Goal: Information Seeking & Learning: Check status

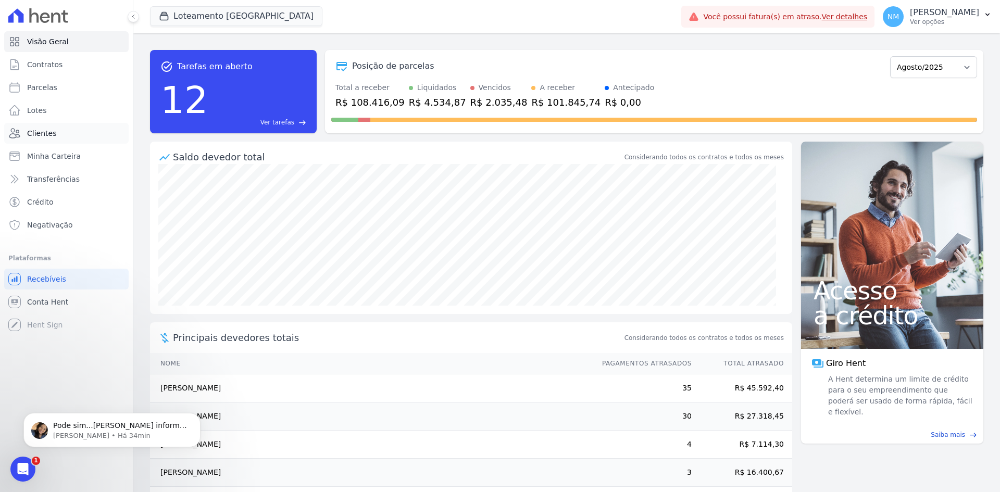
click at [60, 127] on link "Clientes" at bounding box center [66, 133] width 125 height 21
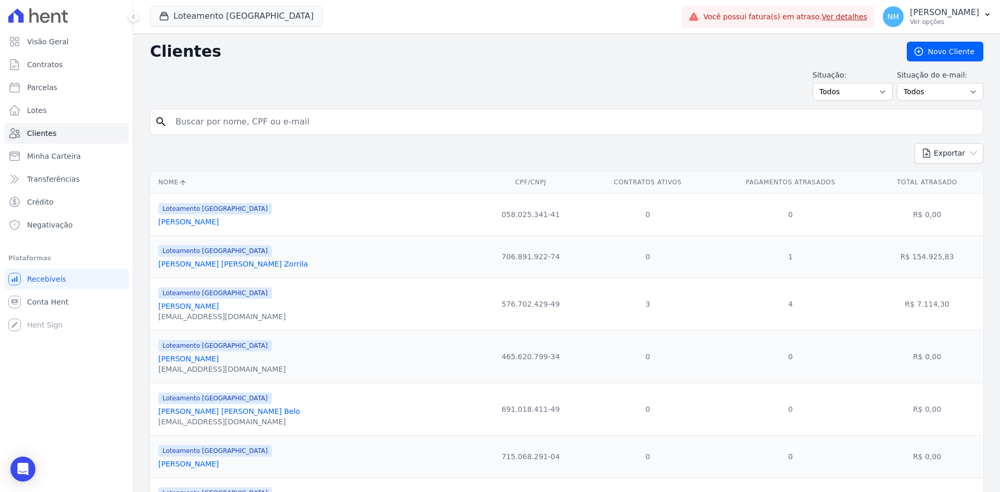
click at [368, 122] on input "search" at bounding box center [574, 121] width 810 height 21
paste input "836.117.701-91"
type input "836.117.701-91"
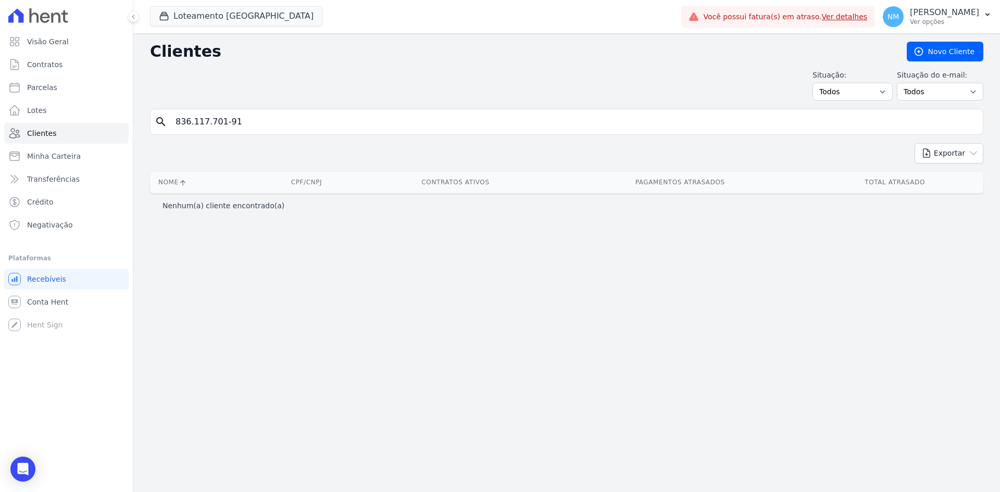
drag, startPoint x: 281, startPoint y: 123, endPoint x: 172, endPoint y: 128, distance: 109.0
click at [172, 128] on input "836.117.701-91" at bounding box center [574, 121] width 810 height 21
paste input "[PERSON_NAME]"
type input "[PERSON_NAME]"
drag, startPoint x: 284, startPoint y: 109, endPoint x: 160, endPoint y: 127, distance: 125.2
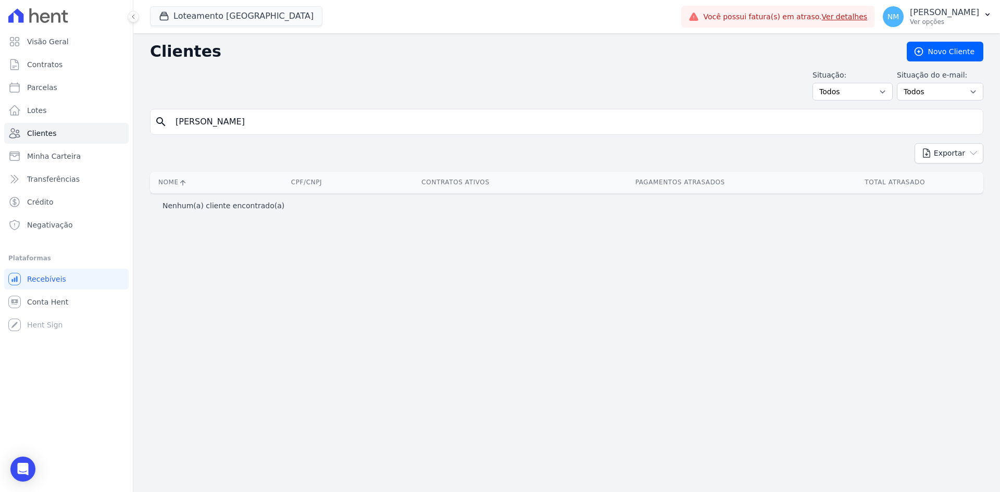
click at [160, 127] on div "search [PERSON_NAME]" at bounding box center [566, 122] width 833 height 26
type input "83611770191"
click at [258, 124] on input "83611770191" at bounding box center [574, 121] width 810 height 21
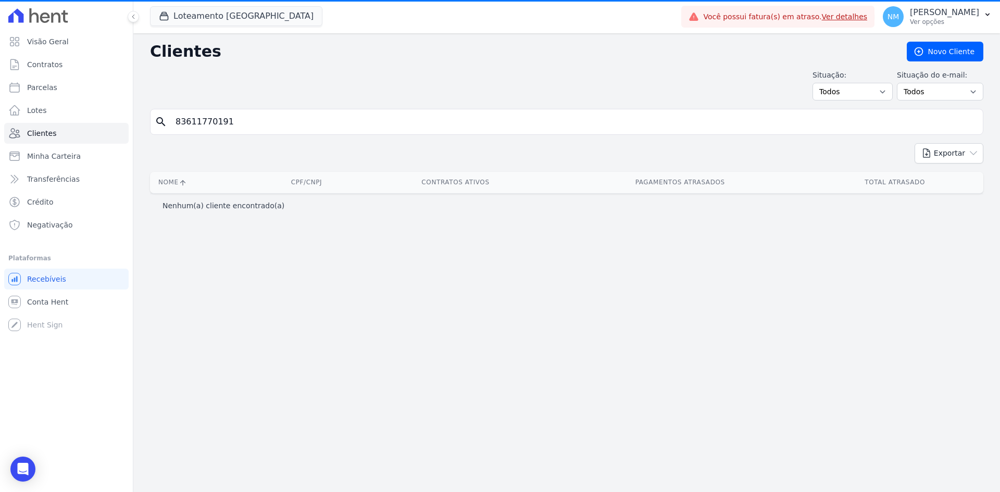
click at [189, 122] on input "83611770191" at bounding box center [574, 121] width 810 height 21
type input "836.117.701-91"
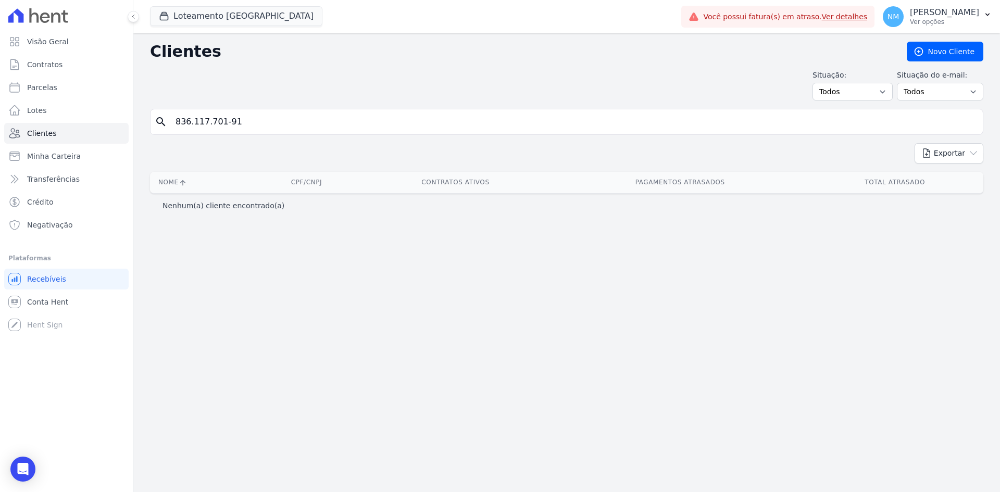
drag, startPoint x: 218, startPoint y: 119, endPoint x: 170, endPoint y: 119, distance: 47.4
click at [170, 119] on input "836.117.701-91" at bounding box center [574, 121] width 810 height 21
paste input "011.150.071-06"
type input "011.150.071-06"
click at [287, 119] on input "011.150.071-06" at bounding box center [574, 121] width 810 height 21
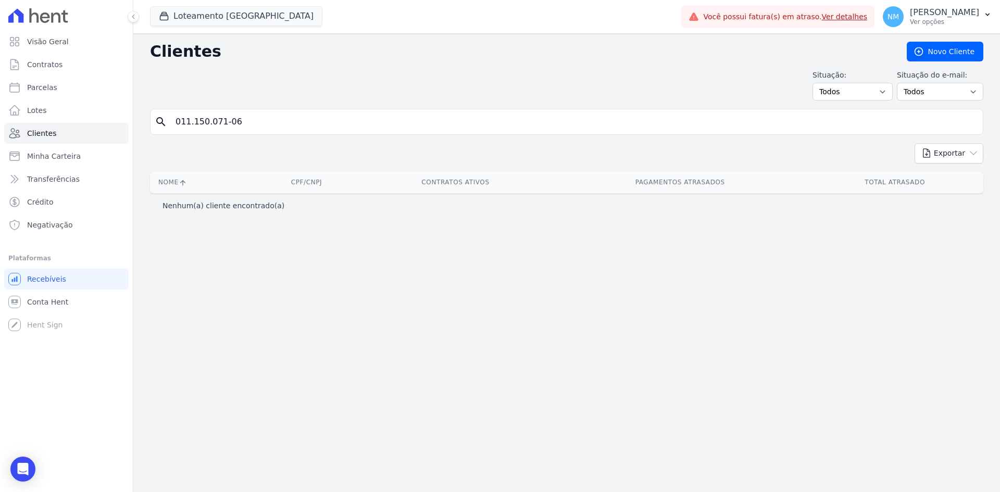
drag, startPoint x: 275, startPoint y: 126, endPoint x: 173, endPoint y: 123, distance: 102.1
click at [173, 123] on input "011.150.071-06" at bounding box center [574, 121] width 810 height 21
type input "[DEMOGRAPHIC_DATA]"
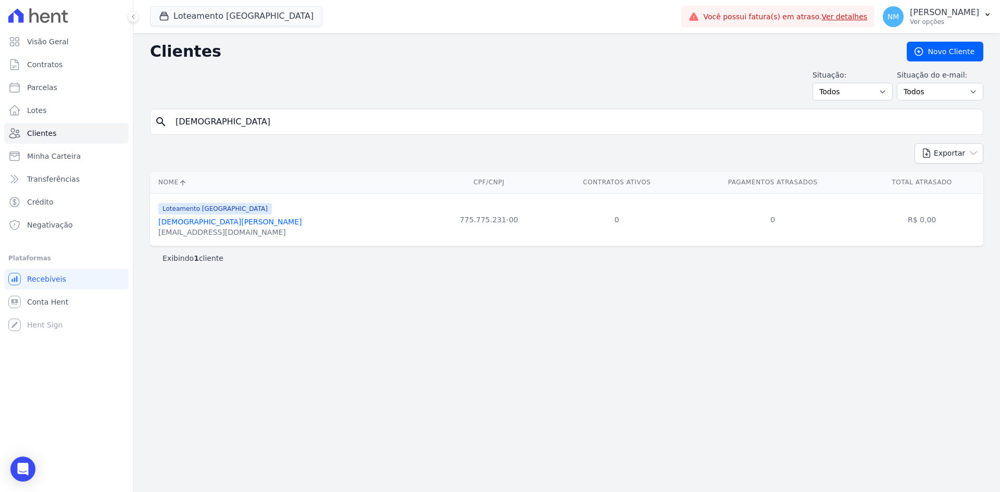
click at [207, 225] on link "[DEMOGRAPHIC_DATA][PERSON_NAME]" at bounding box center [229, 222] width 143 height 8
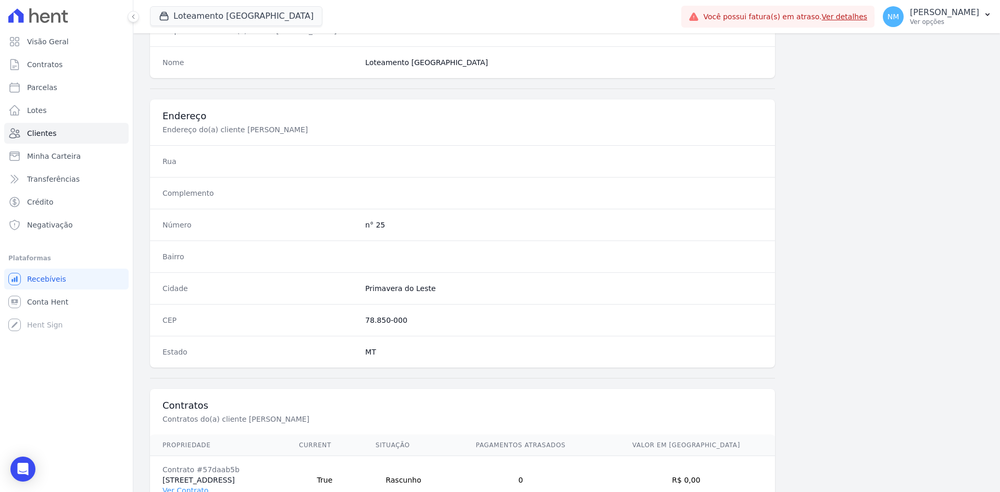
scroll to position [482, 0]
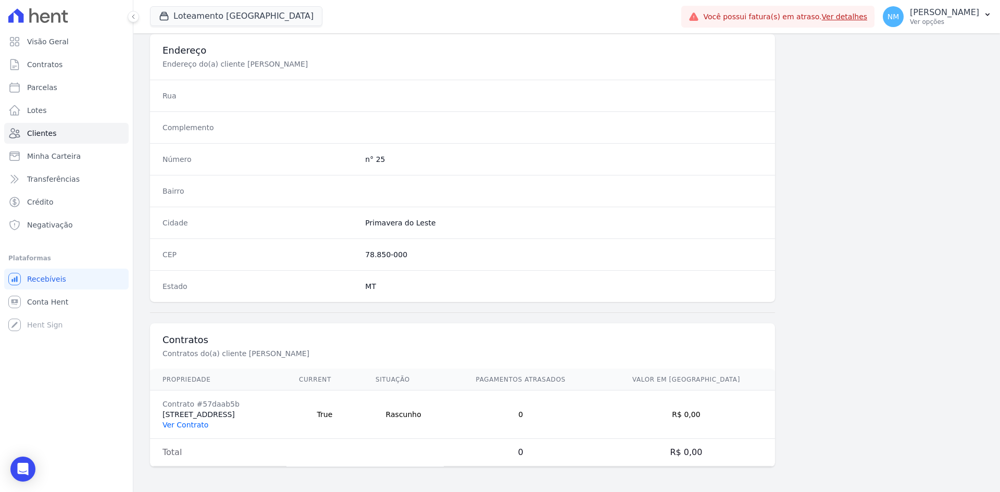
click at [197, 428] on link "Ver Contrato" at bounding box center [186, 425] width 46 height 8
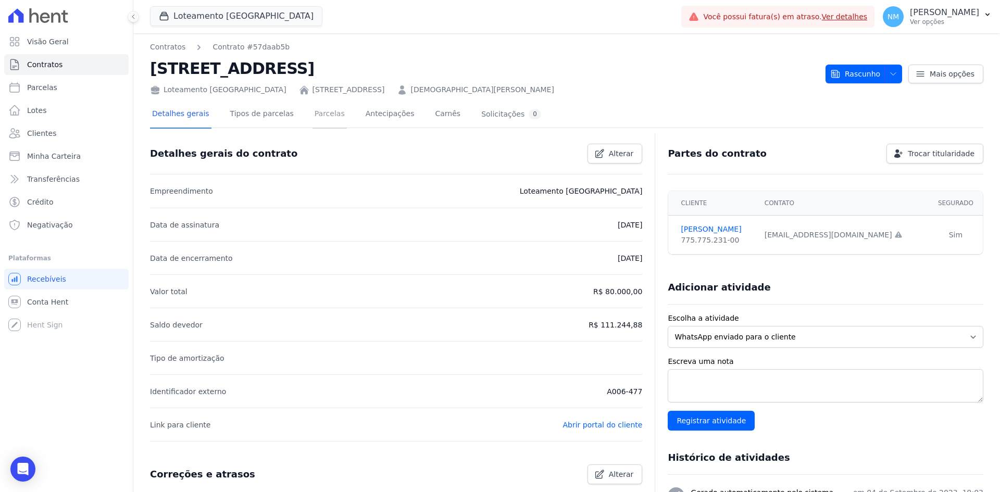
click at [318, 112] on link "Parcelas" at bounding box center [330, 115] width 34 height 28
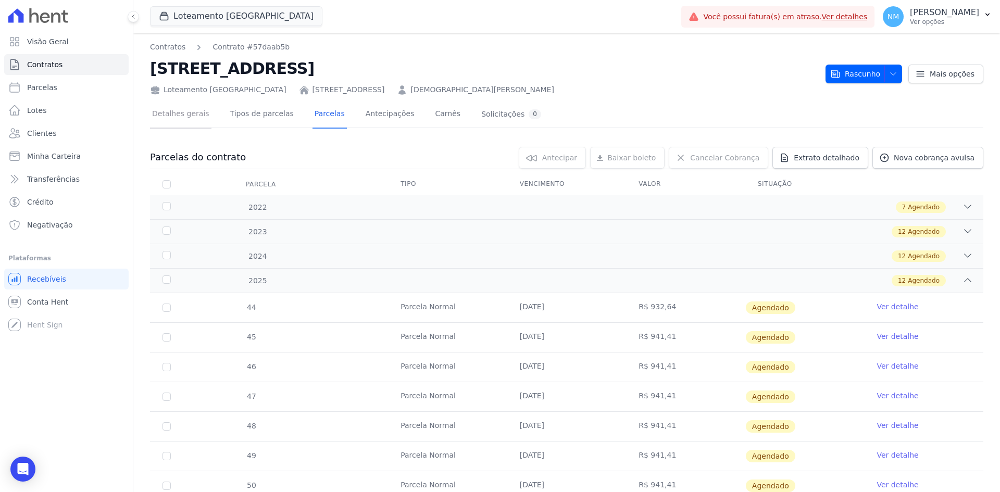
click at [189, 116] on link "Detalhes gerais" at bounding box center [180, 115] width 61 height 28
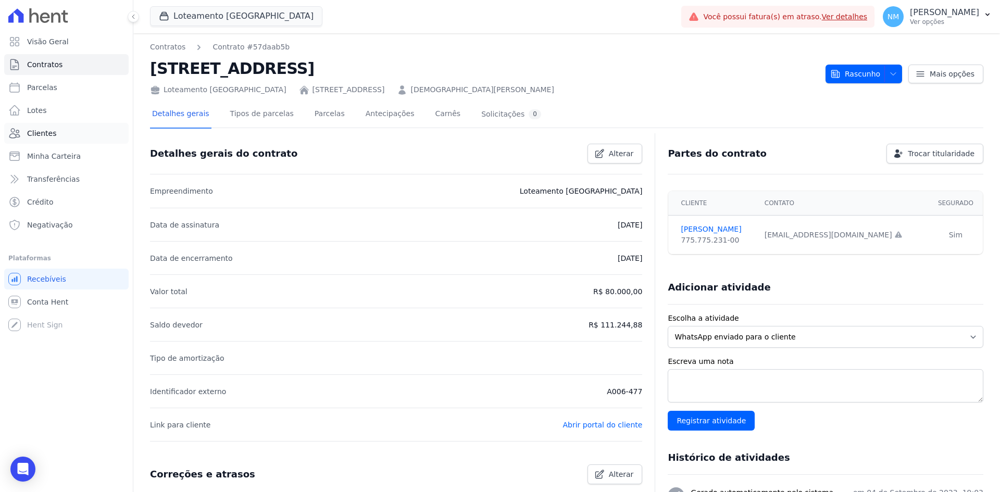
click at [59, 134] on link "Clientes" at bounding box center [66, 133] width 125 height 21
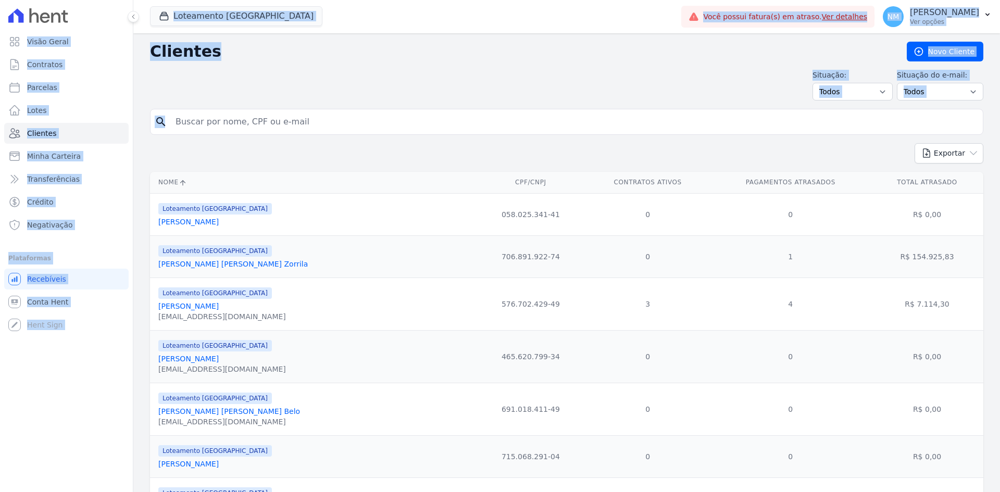
drag, startPoint x: 255, startPoint y: 121, endPoint x: 166, endPoint y: 121, distance: 89.1
click at [166, 121] on icon "search" at bounding box center [161, 122] width 13 height 13
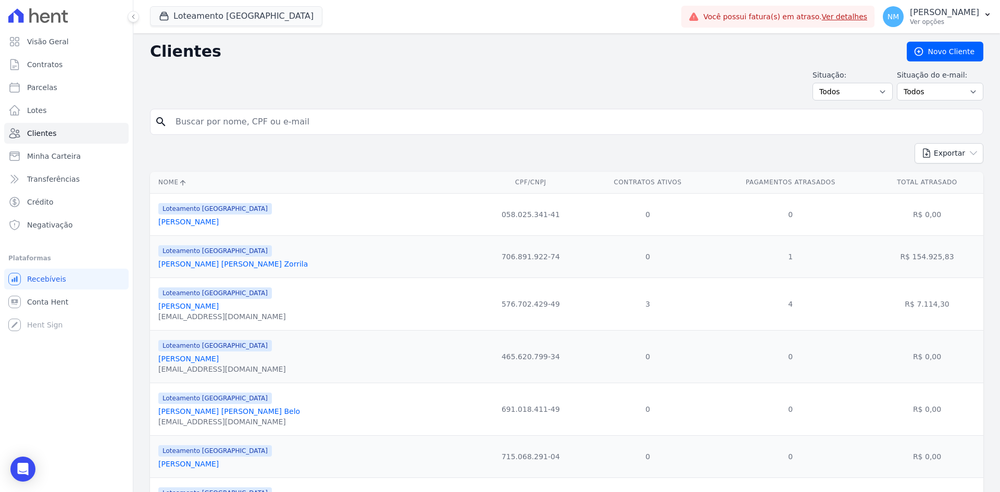
click at [222, 122] on input "search" at bounding box center [574, 121] width 810 height 21
type input "[PERSON_NAME]"
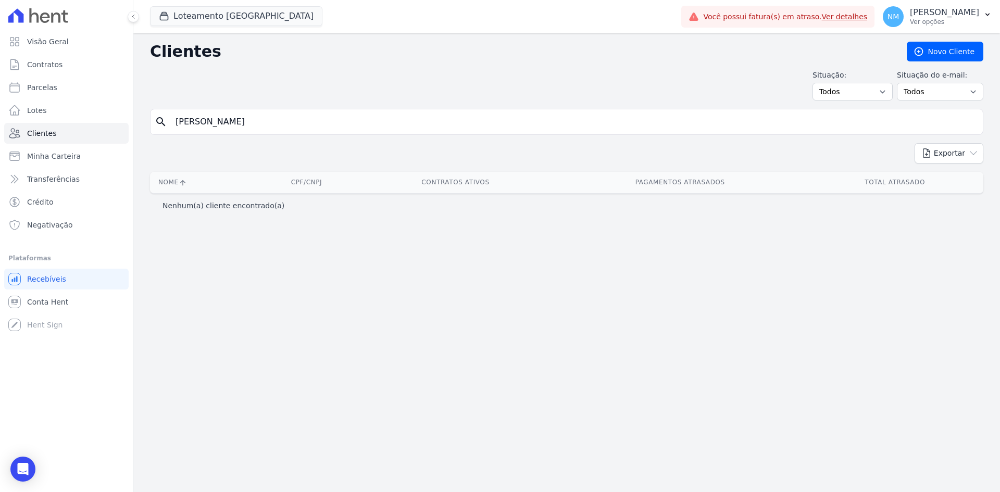
click at [218, 122] on input "[PERSON_NAME]" at bounding box center [574, 121] width 810 height 21
type input "Neuza"
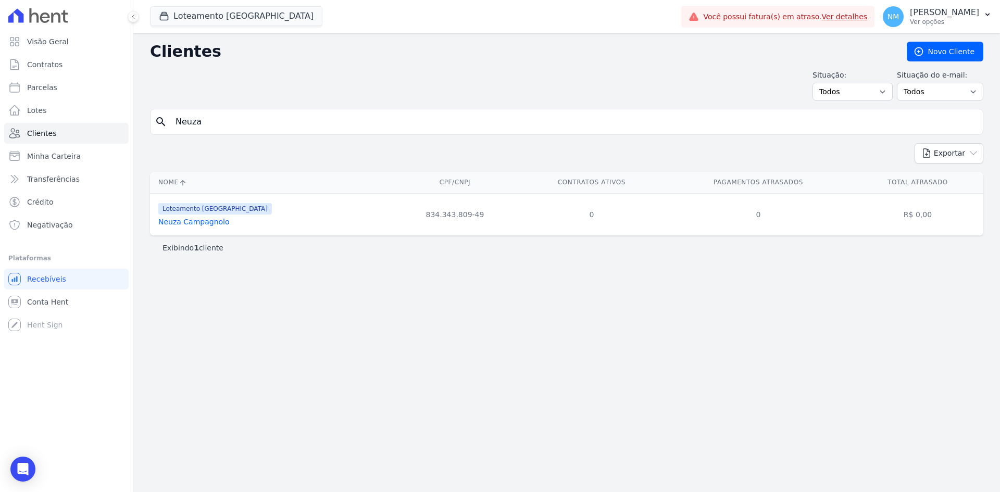
click at [188, 223] on link "Neuza Campagnolo" at bounding box center [193, 222] width 71 height 8
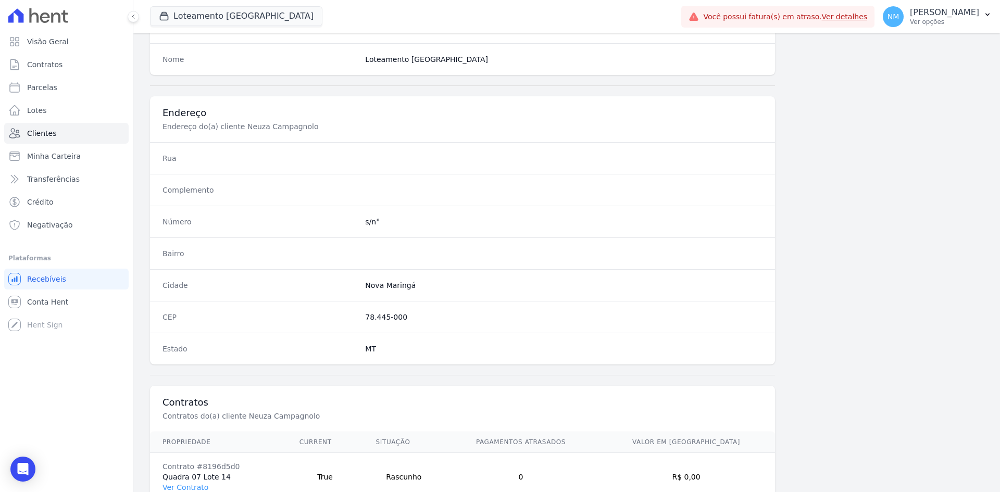
scroll to position [482, 0]
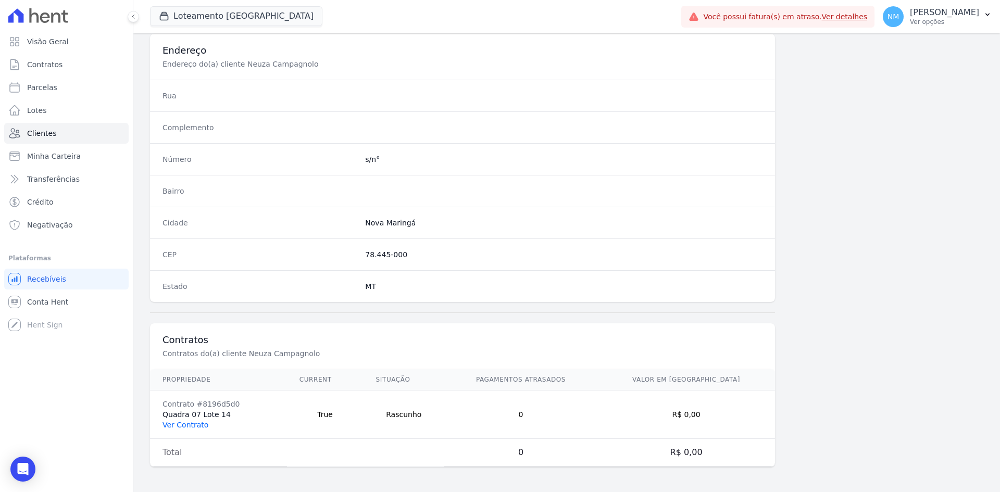
click at [185, 426] on link "Ver Contrato" at bounding box center [186, 425] width 46 height 8
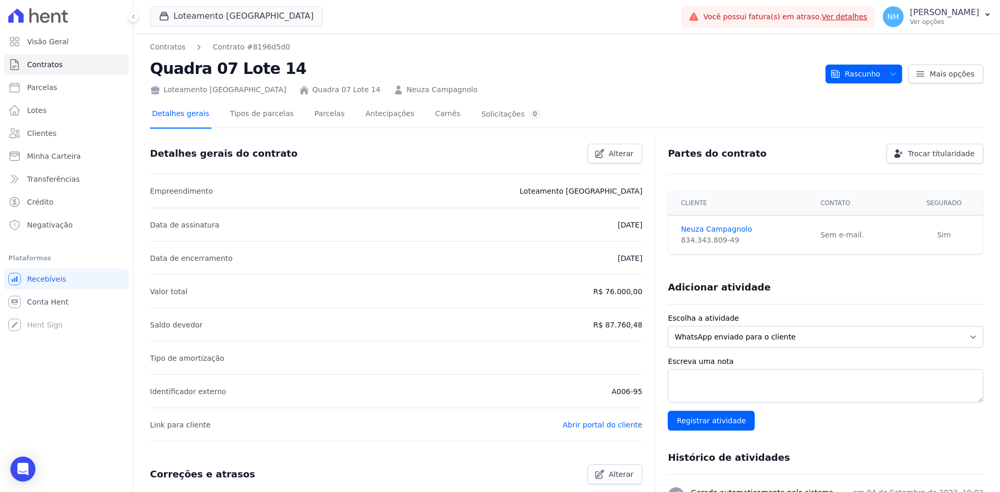
click at [173, 105] on link "Detalhes gerais" at bounding box center [180, 115] width 61 height 28
click at [178, 110] on link "Detalhes gerais" at bounding box center [180, 115] width 61 height 28
click at [231, 114] on link "Tipos de parcelas" at bounding box center [262, 115] width 68 height 28
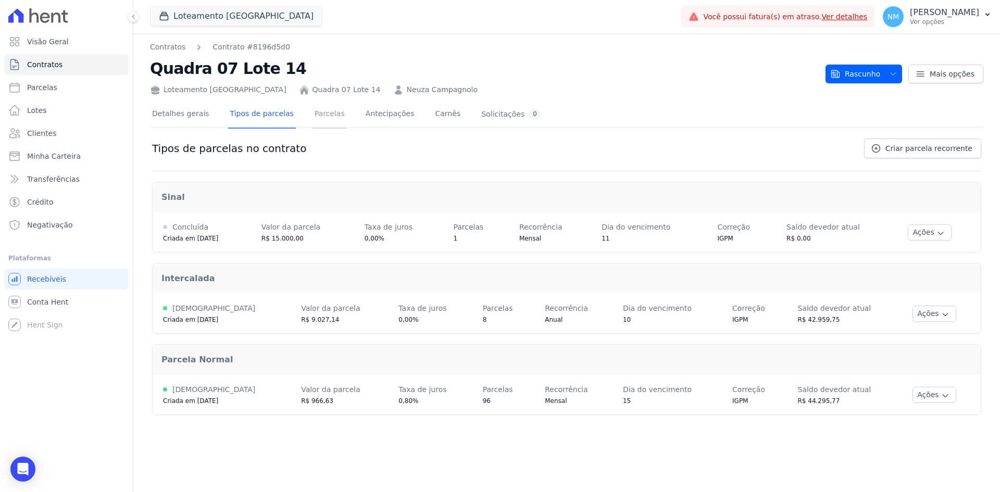
click at [313, 110] on link "Parcelas" at bounding box center [330, 115] width 34 height 28
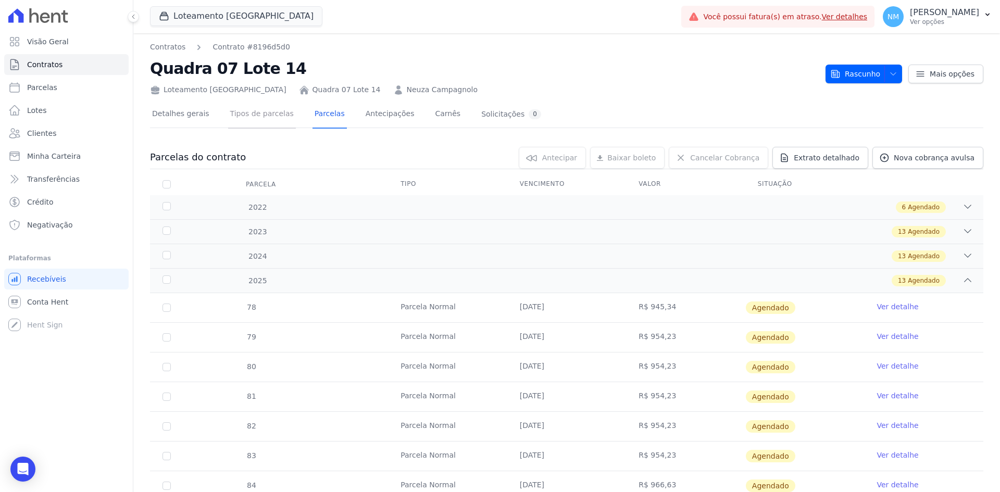
click at [251, 114] on link "Tipos de parcelas" at bounding box center [262, 115] width 68 height 28
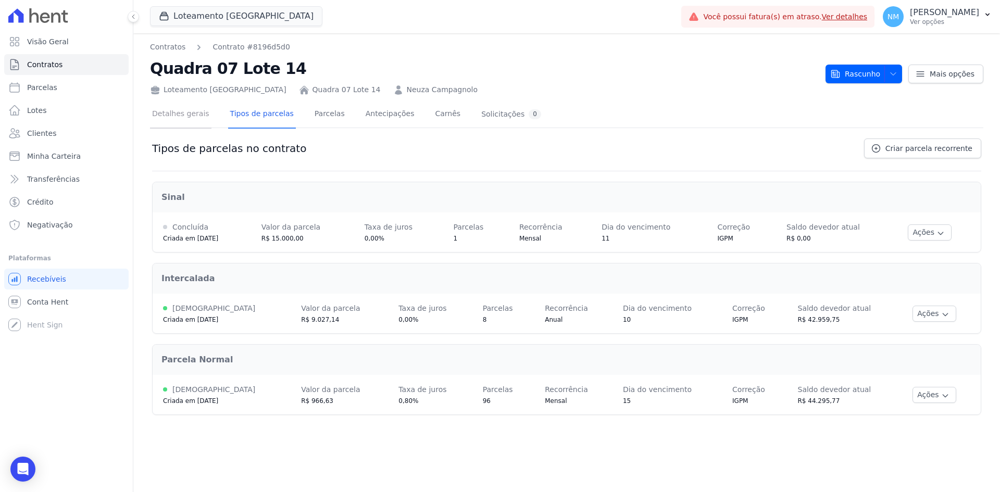
click at [168, 113] on link "Detalhes gerais" at bounding box center [180, 115] width 61 height 28
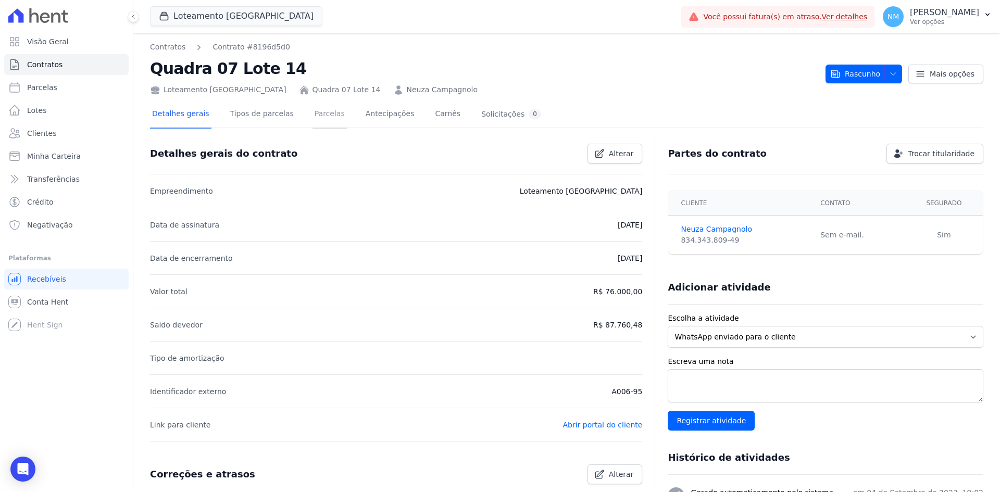
click at [313, 114] on link "Parcelas" at bounding box center [330, 115] width 34 height 28
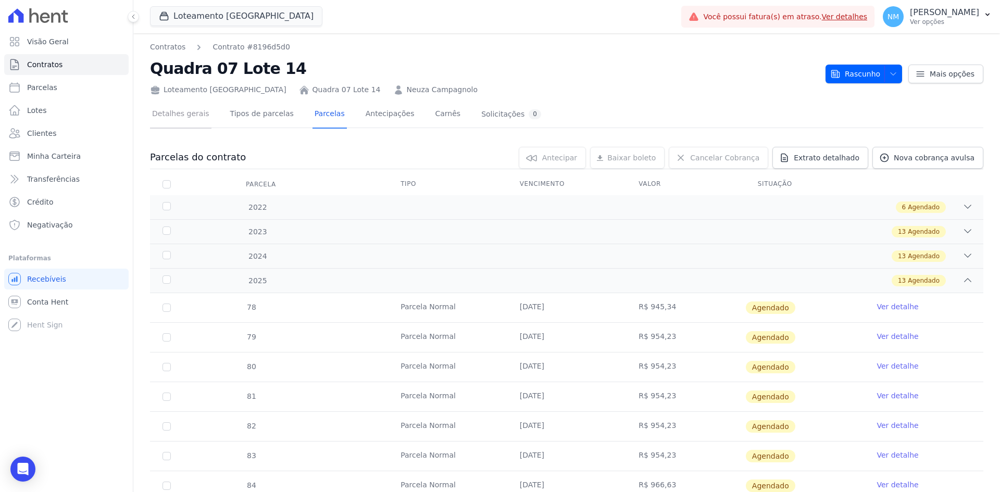
click at [174, 111] on link "Detalhes gerais" at bounding box center [180, 115] width 61 height 28
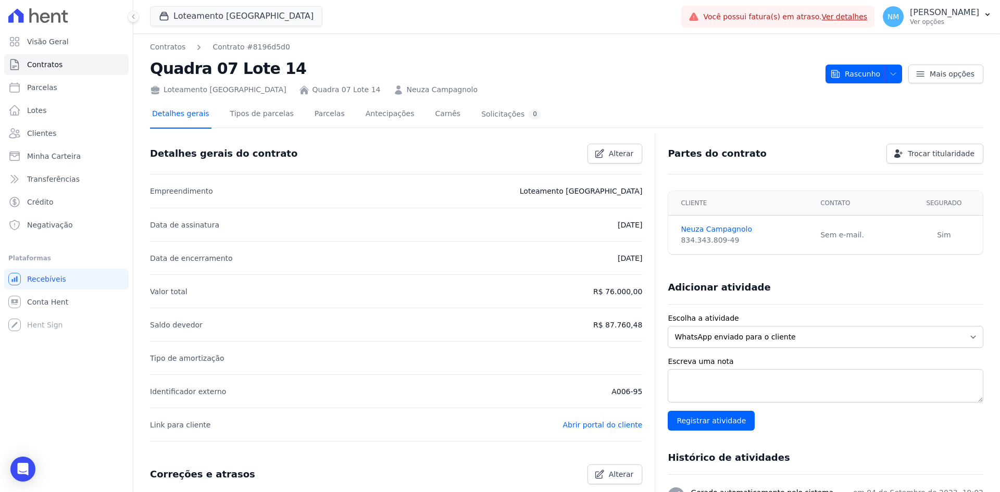
click at [175, 116] on link "Detalhes gerais" at bounding box center [180, 115] width 61 height 28
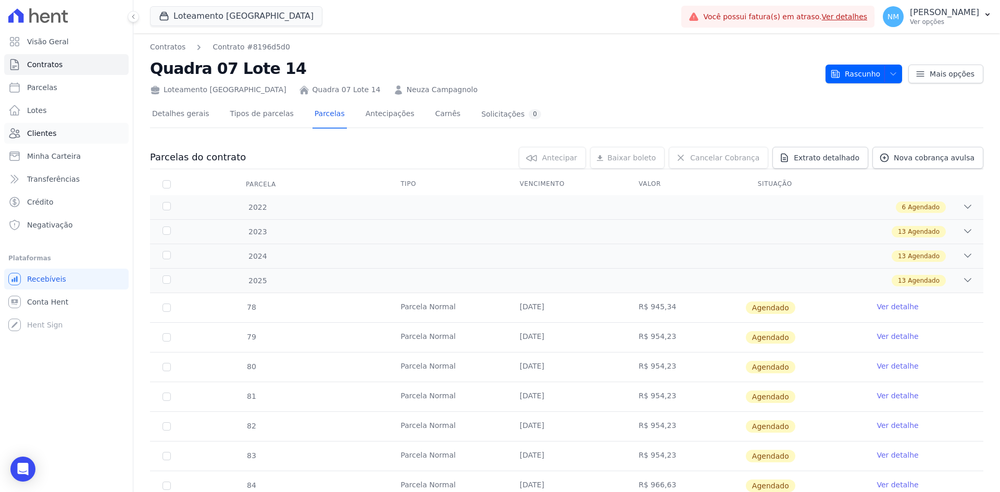
click at [74, 134] on link "Clientes" at bounding box center [66, 133] width 125 height 21
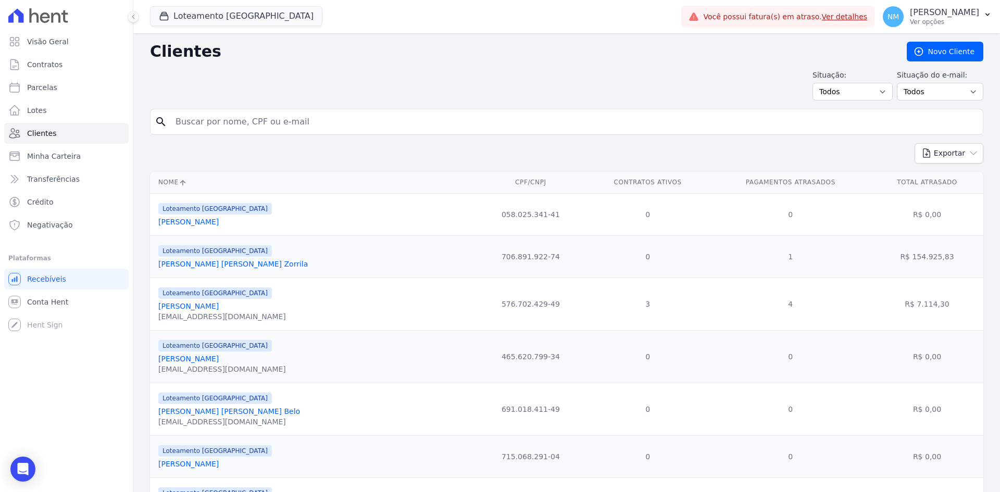
click at [300, 126] on input "search" at bounding box center [574, 121] width 810 height 21
type input "Neuza"
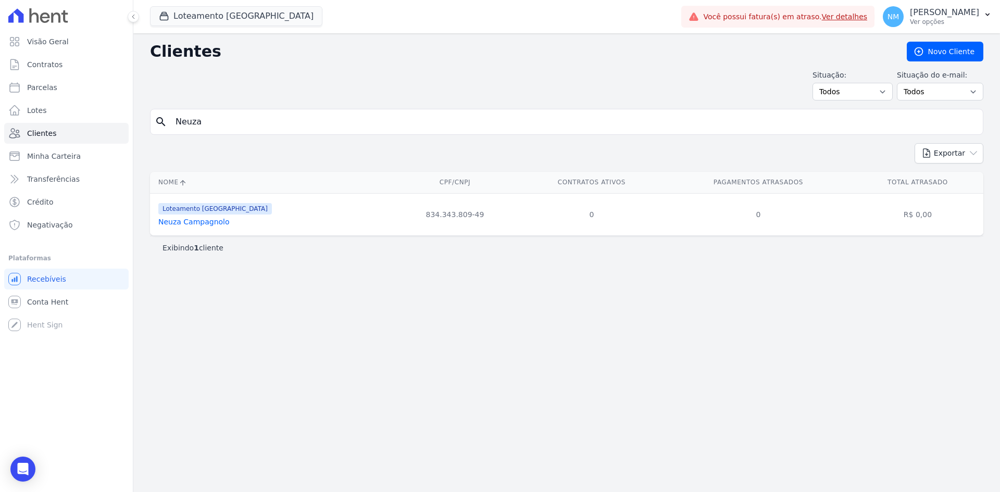
click at [202, 221] on link "Neuza Campagnolo" at bounding box center [193, 222] width 71 height 8
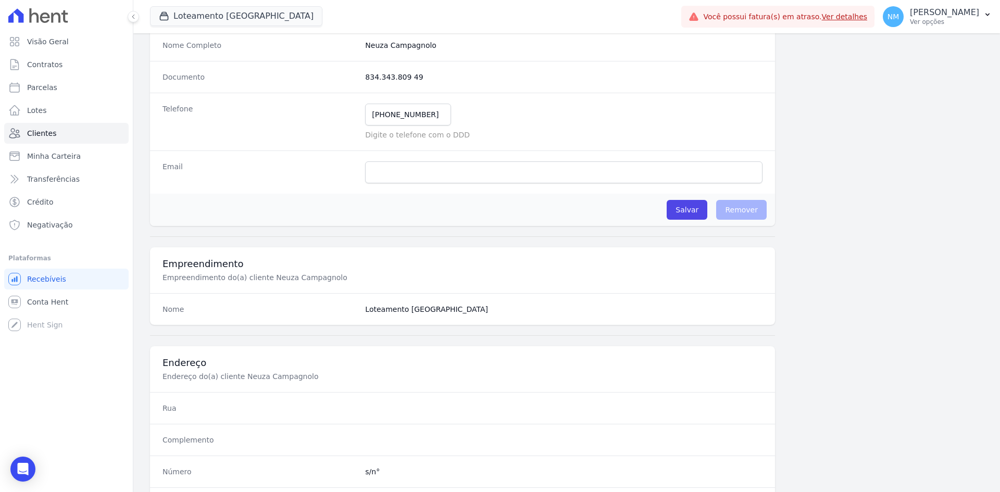
scroll to position [14, 0]
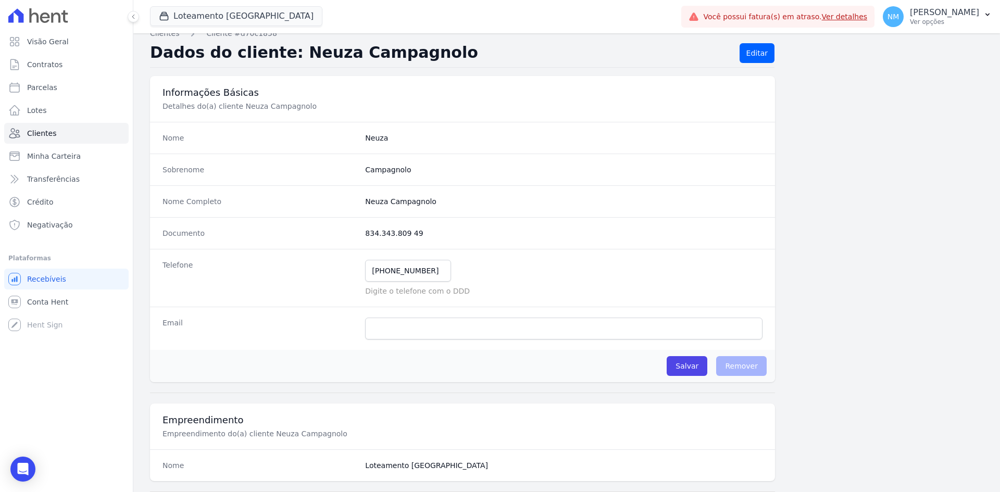
drag, startPoint x: 425, startPoint y: 228, endPoint x: 357, endPoint y: 223, distance: 67.9
click at [357, 223] on div "Documento 834.343.809 49" at bounding box center [462, 233] width 625 height 32
copy div "834.343.809 49"
click at [41, 131] on span "Clientes" at bounding box center [41, 133] width 29 height 10
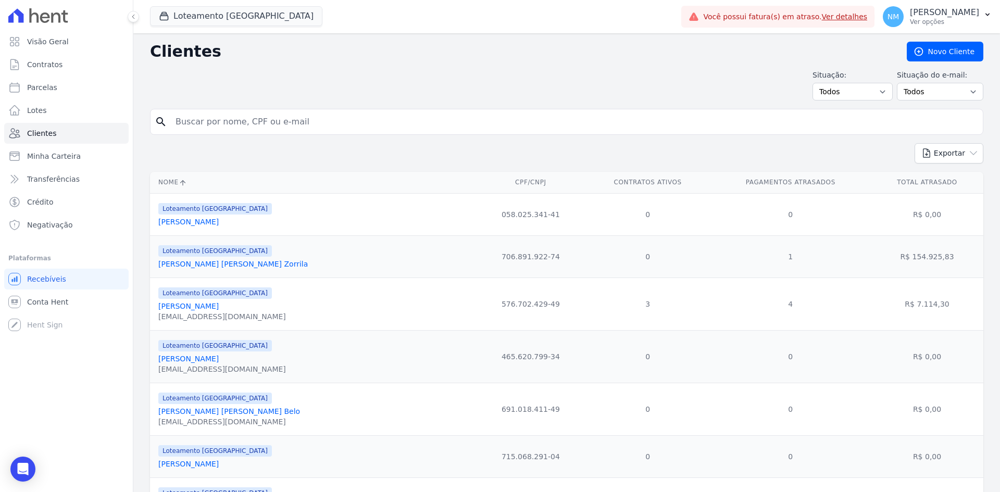
click at [242, 118] on input "search" at bounding box center [574, 121] width 810 height 21
paste input "834.343.809 49"
type input "834.343.809 49"
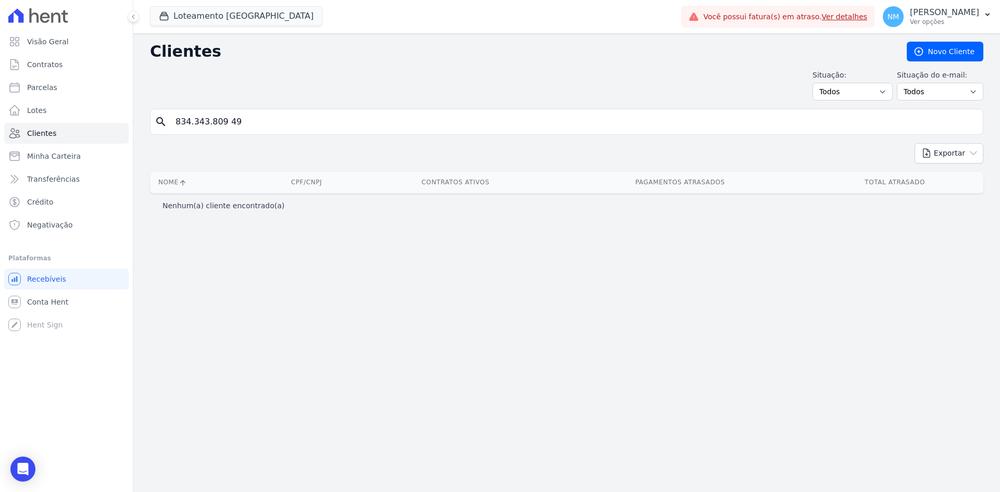
drag, startPoint x: 332, startPoint y: 121, endPoint x: 170, endPoint y: 122, distance: 162.5
click at [170, 122] on input "834.343.809 49" at bounding box center [574, 121] width 810 height 21
click at [198, 122] on input "search" at bounding box center [574, 121] width 810 height 21
type input "Neuza"
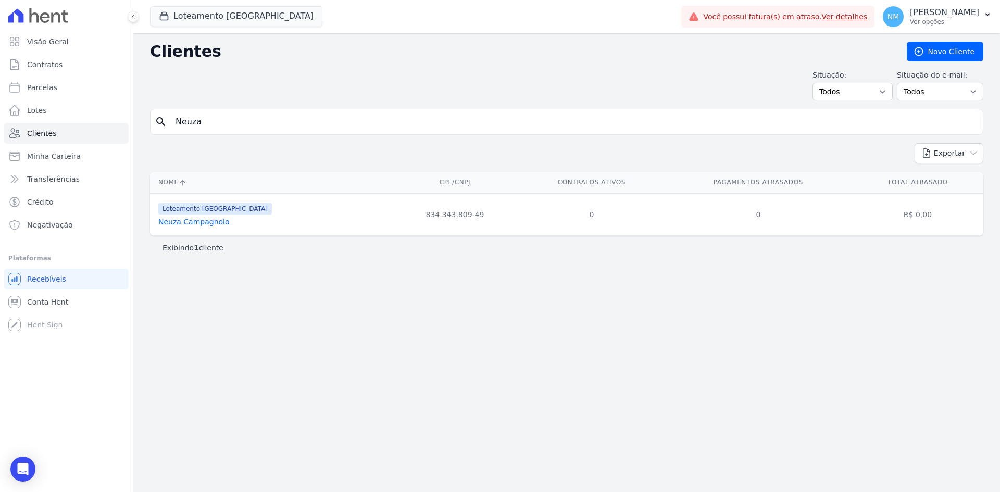
click at [196, 221] on link "Neuza Campagnolo" at bounding box center [193, 222] width 71 height 8
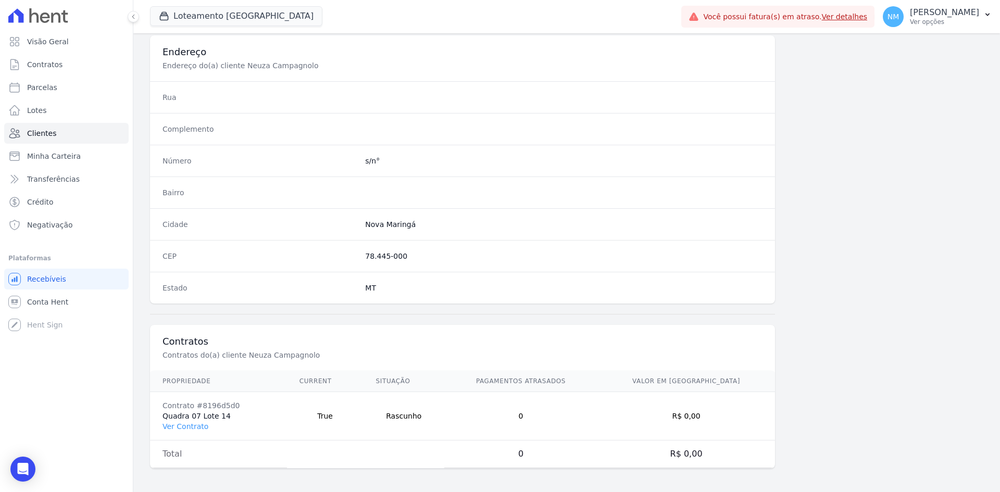
scroll to position [482, 0]
click at [190, 426] on link "Ver Contrato" at bounding box center [186, 425] width 46 height 8
